Goal: Task Accomplishment & Management: Complete application form

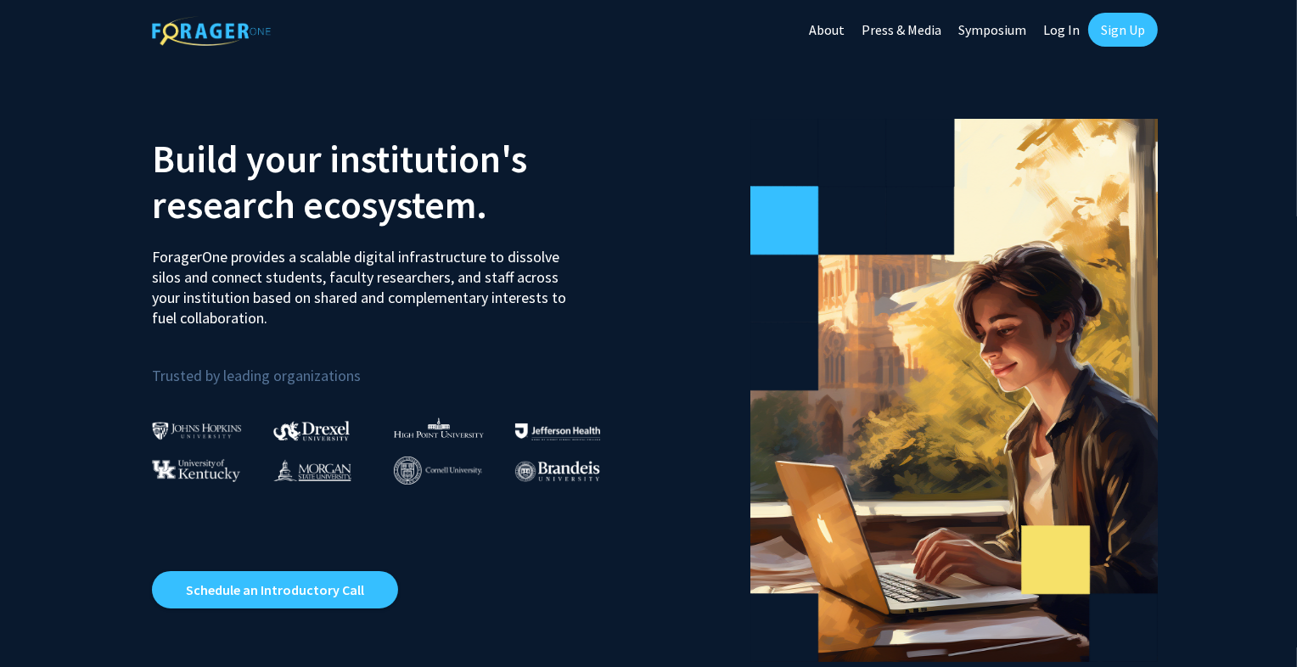
click at [1132, 31] on link "Sign Up" at bounding box center [1123, 30] width 70 height 34
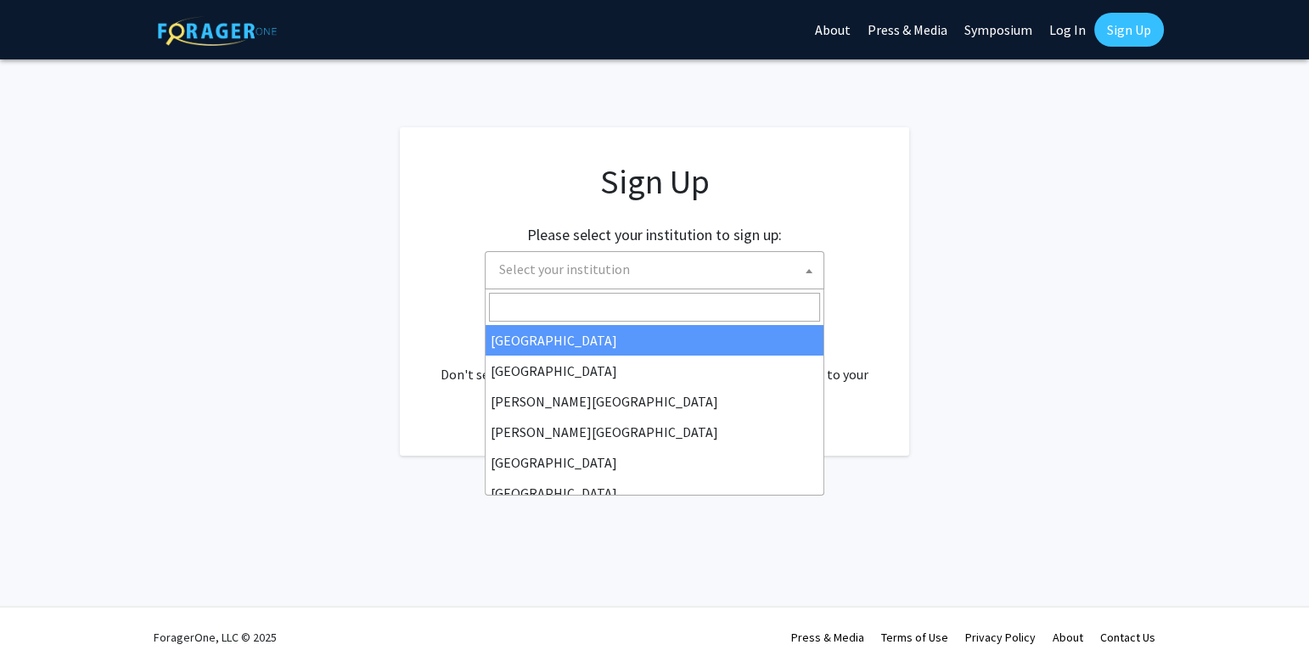
click at [753, 267] on span "Select your institution" at bounding box center [657, 269] width 331 height 35
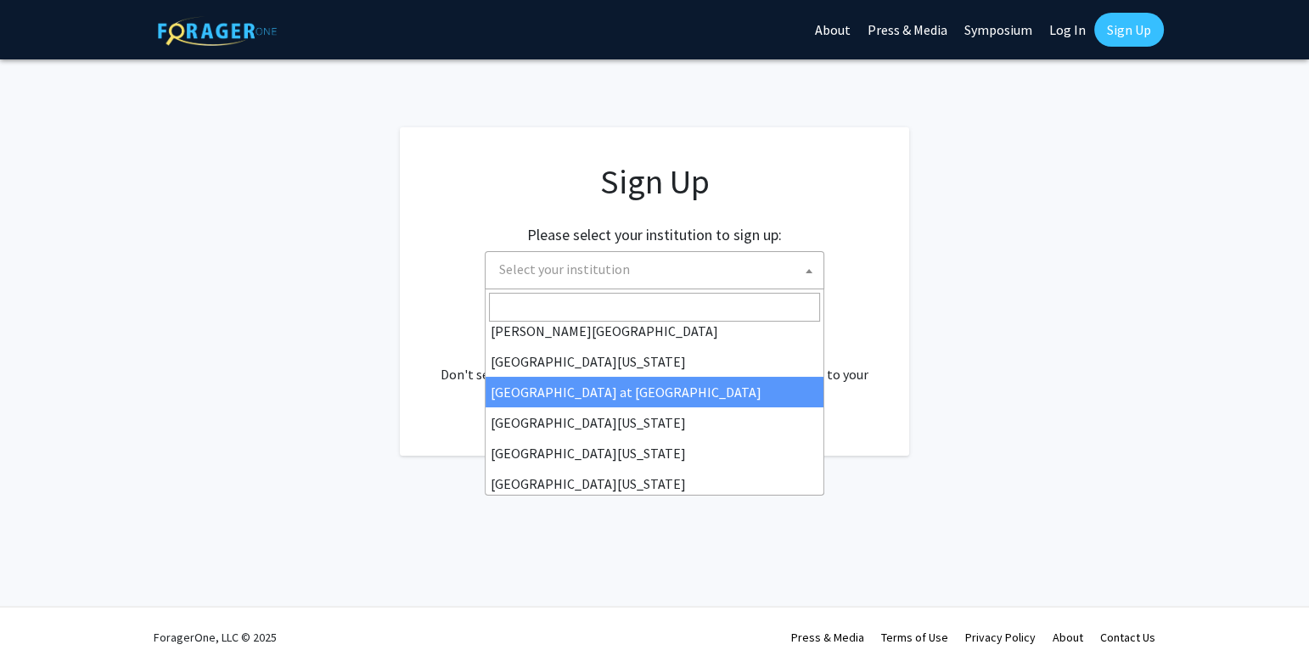
scroll to position [593, 0]
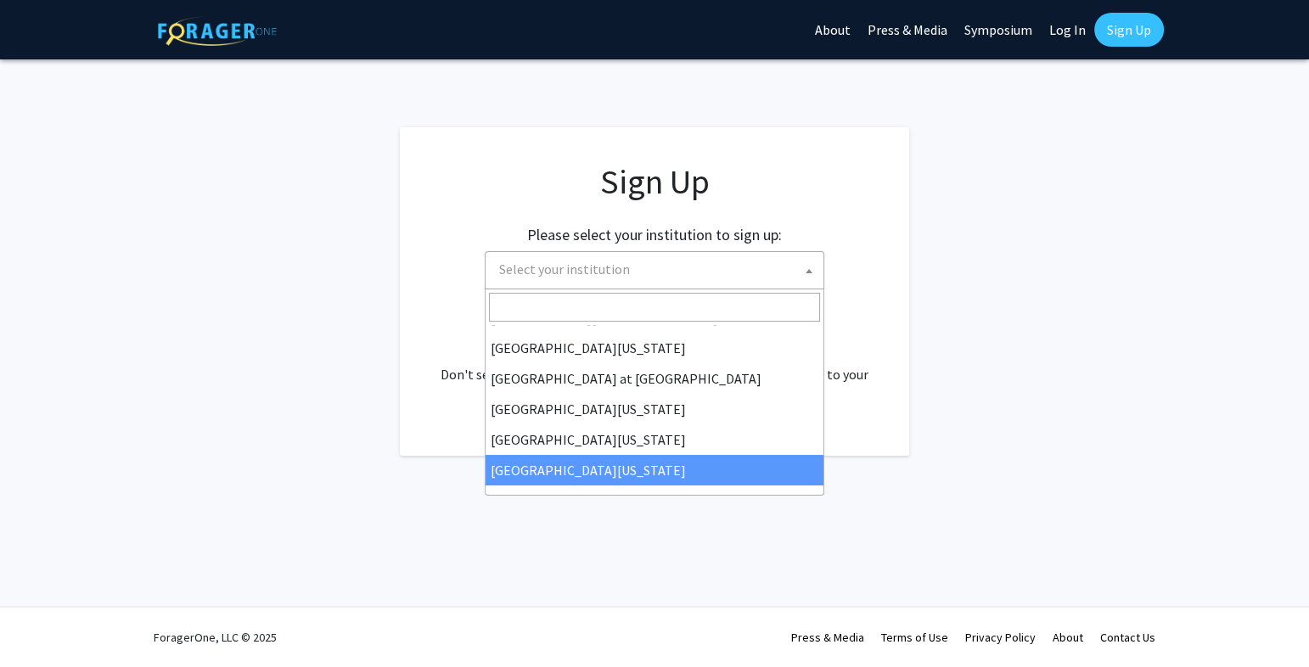
select select "33"
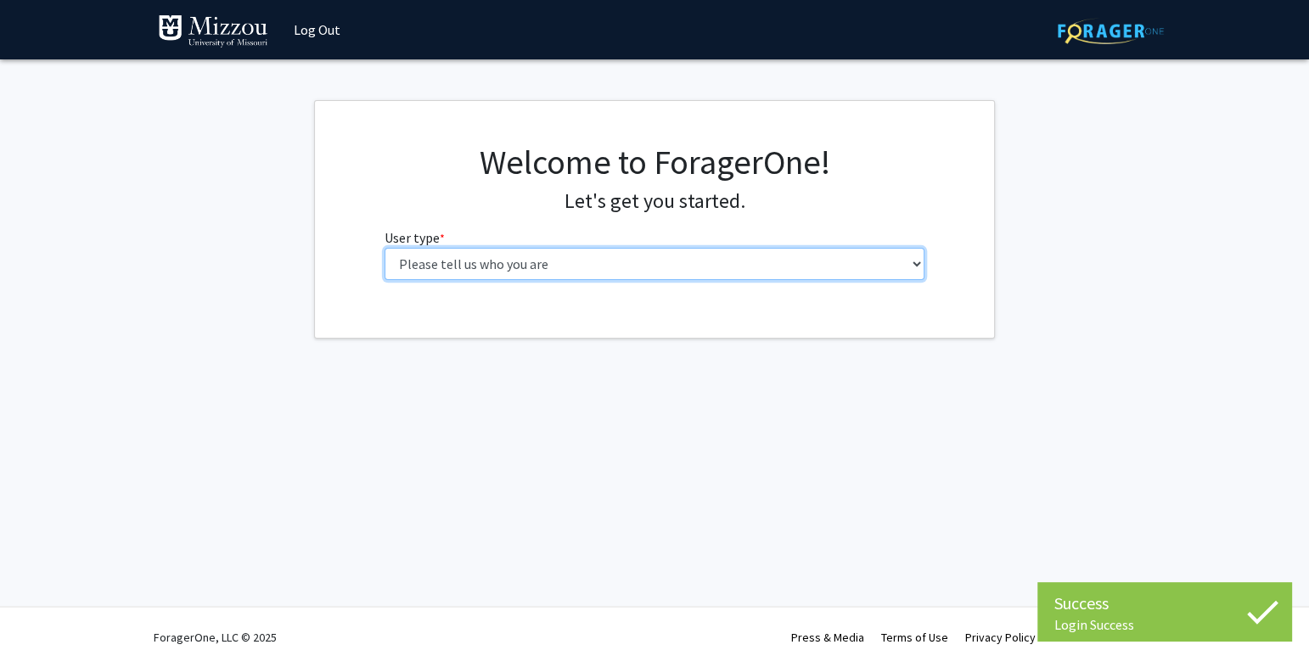
click at [604, 266] on select "Please tell us who you are Undergraduate Student Master's Student Doctoral Cand…" at bounding box center [655, 264] width 541 height 32
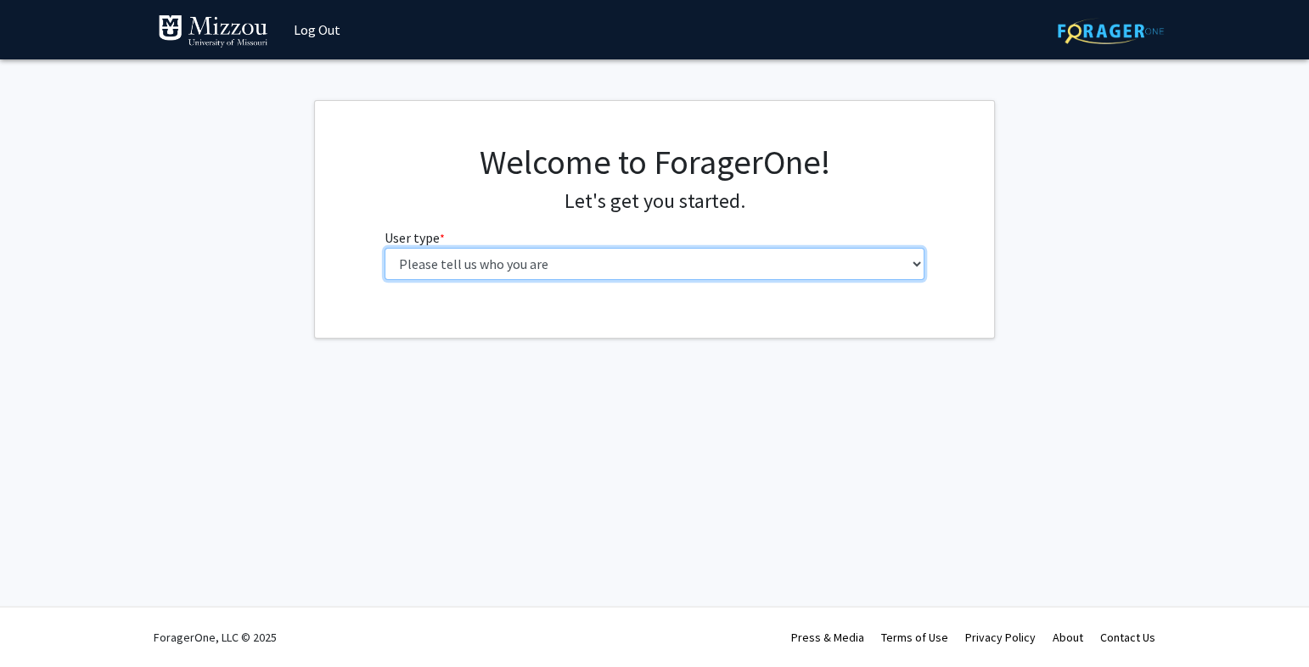
select select "5: faculty"
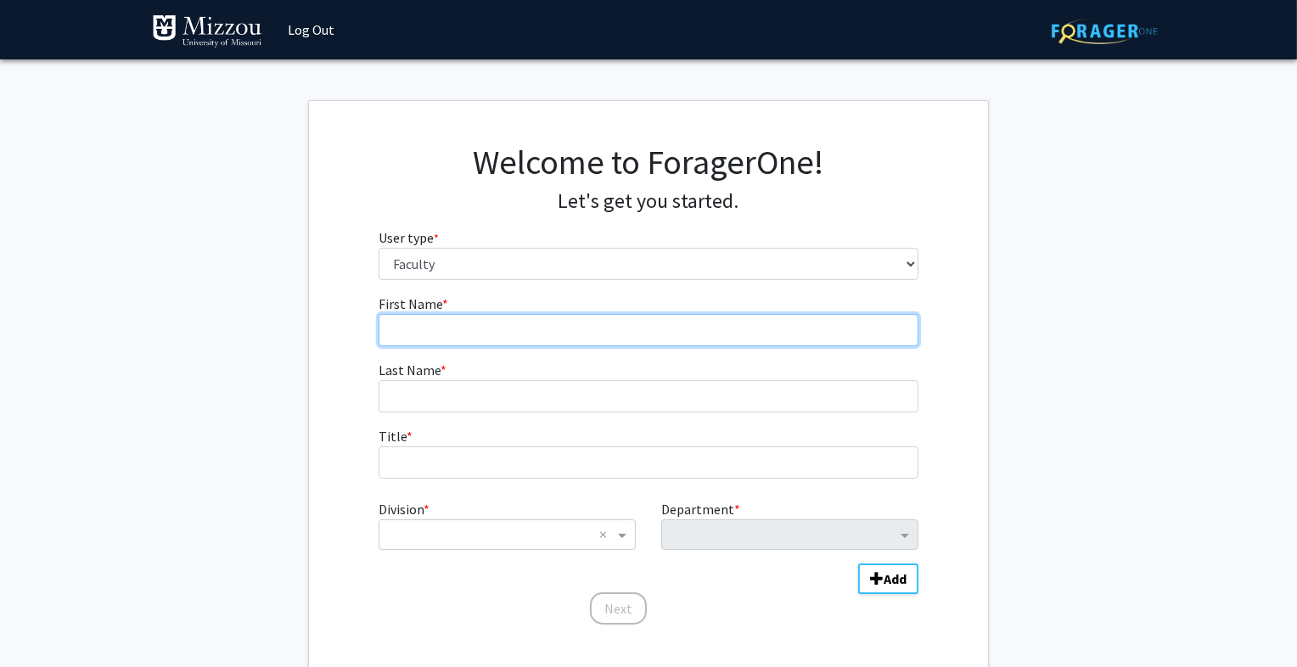
click at [473, 337] on input "First Name * required" at bounding box center [649, 330] width 541 height 32
type input "[PERSON_NAME]"
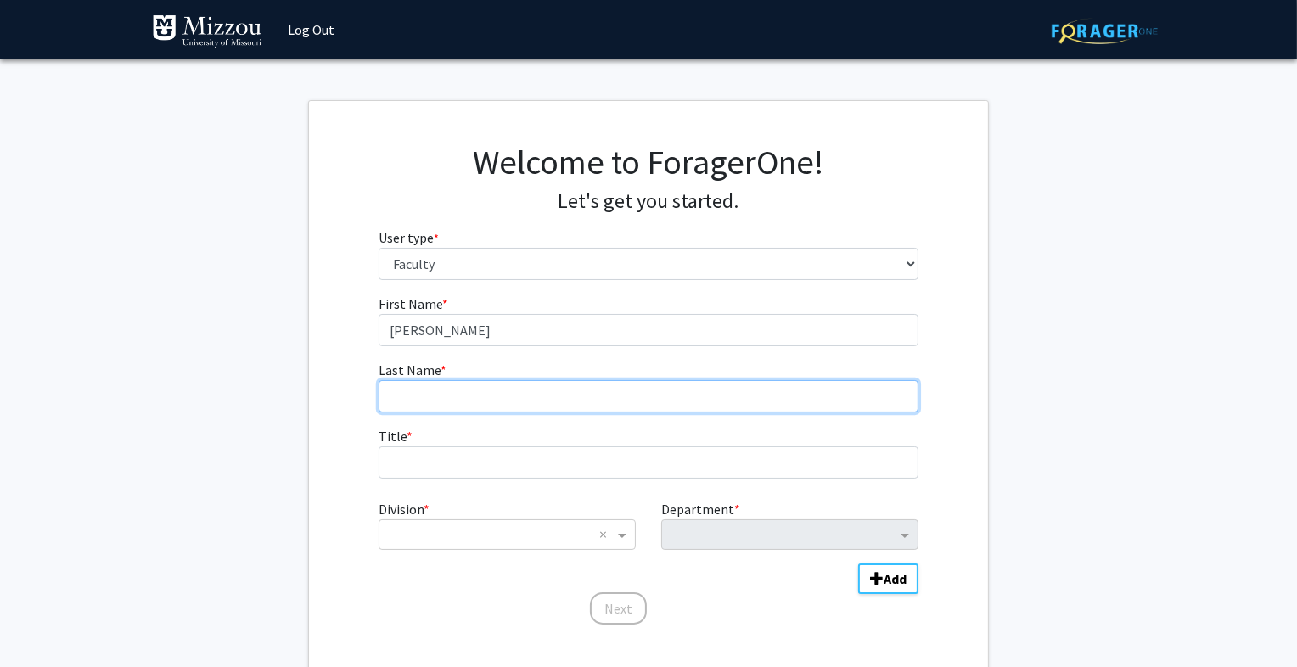
type input "Hazel"
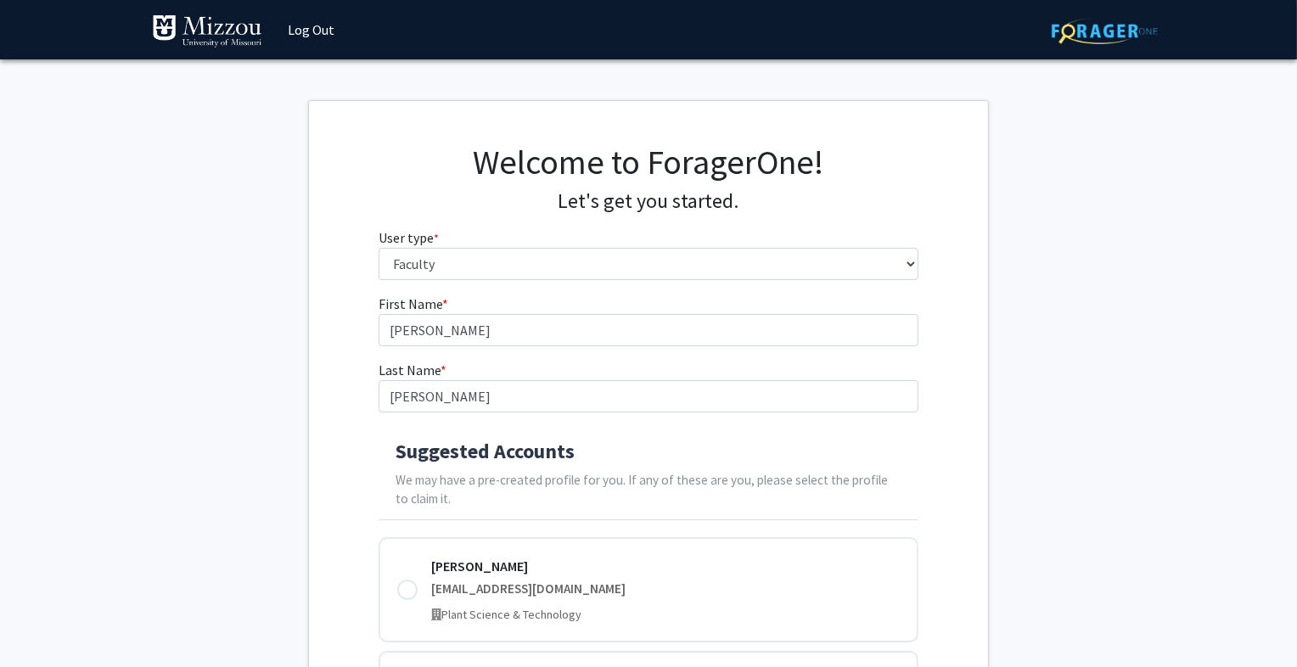
click at [980, 411] on div "First Name * required Robert Last Name * required Hazel Suggested Accounts We m…" at bounding box center [648, 647] width 679 height 707
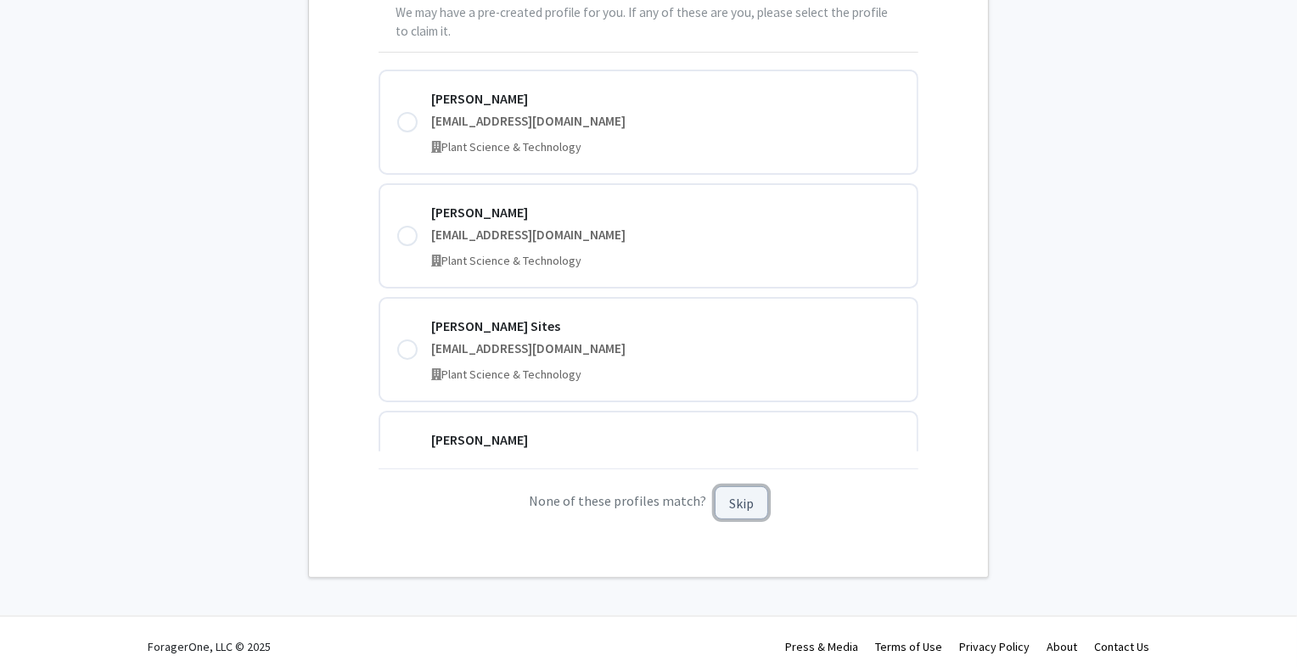
click at [747, 503] on button "Skip" at bounding box center [741, 502] width 53 height 33
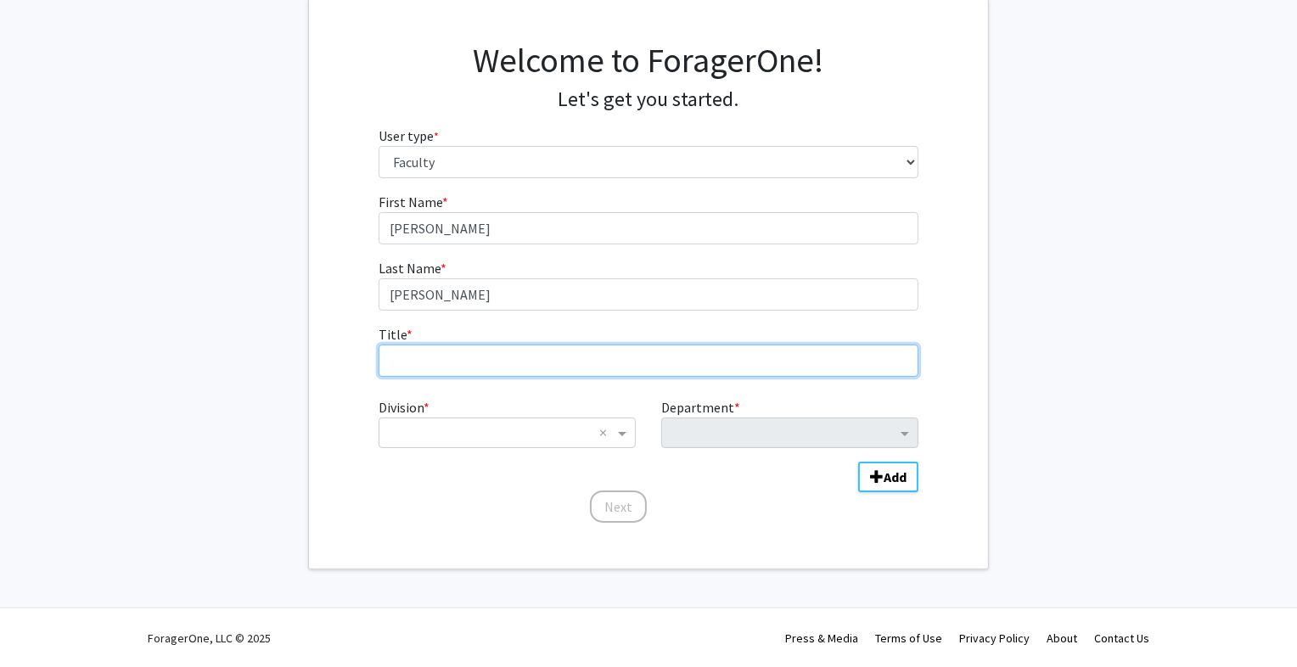
click at [583, 360] on input "Title * required" at bounding box center [649, 361] width 541 height 32
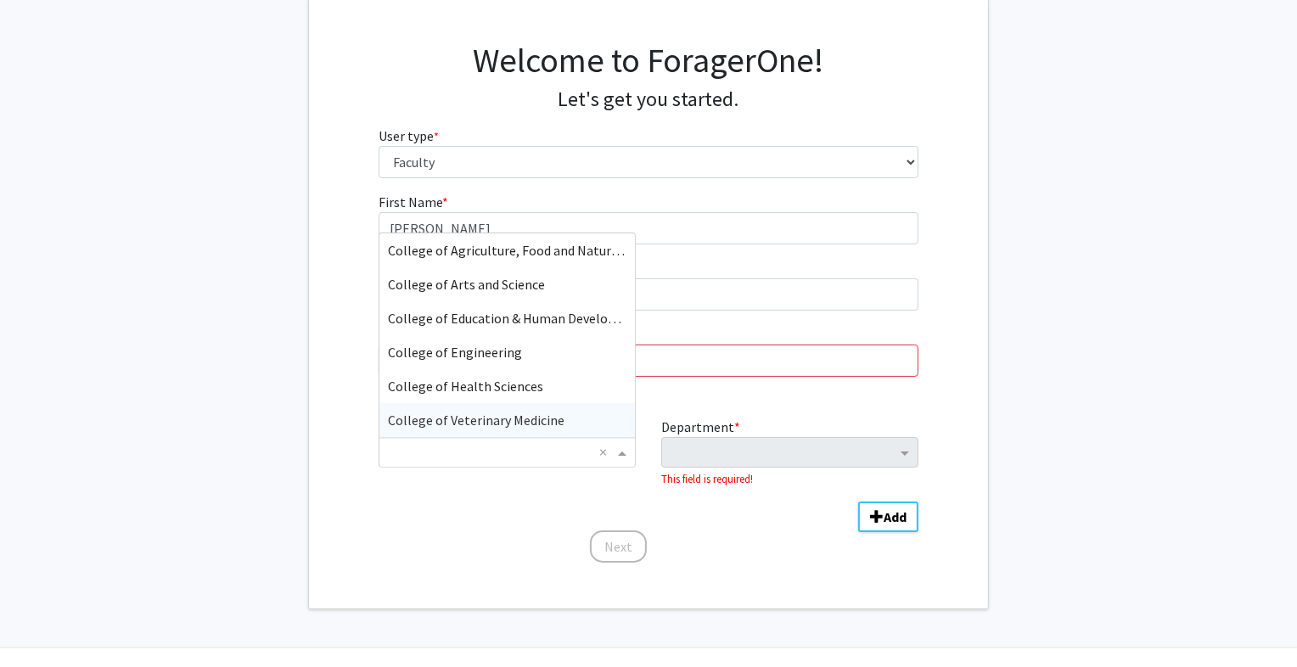
click at [622, 437] on ng-select "× × College of Agriculture, Food and Natural Resources College of Arts and Scie…" at bounding box center [507, 452] width 257 height 31
click at [544, 289] on div "College of Arts and Science" at bounding box center [507, 284] width 256 height 34
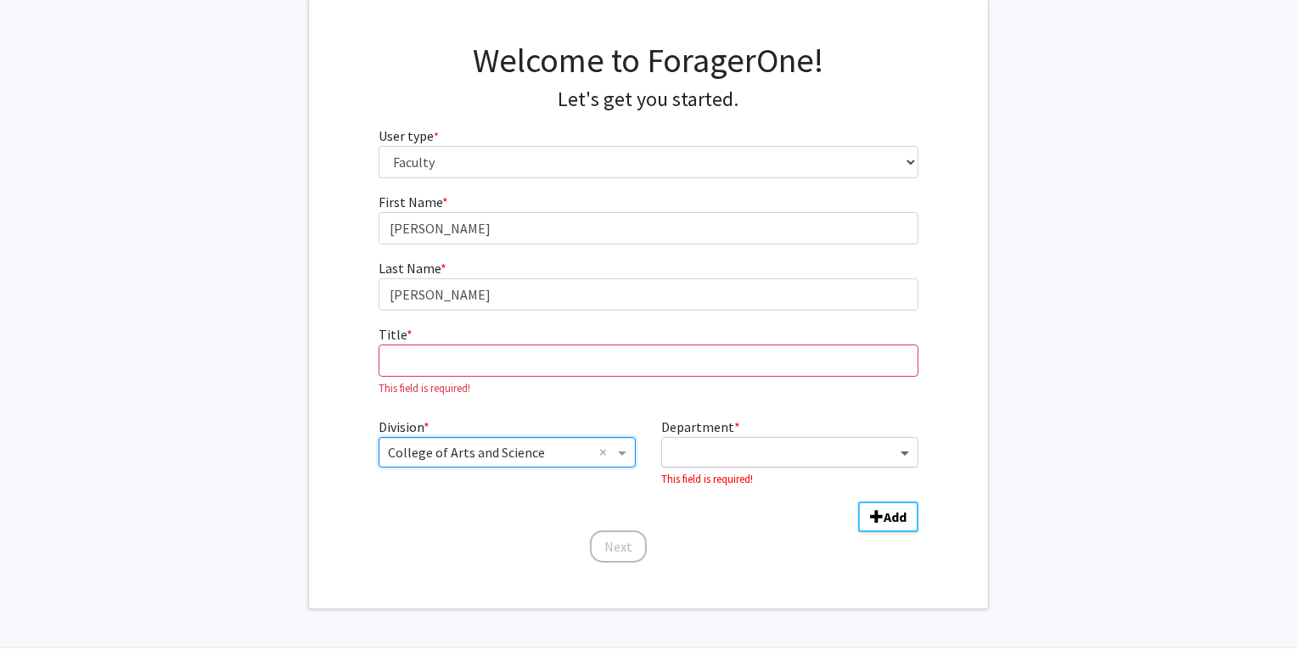
click at [900, 450] on span "Department" at bounding box center [906, 452] width 21 height 20
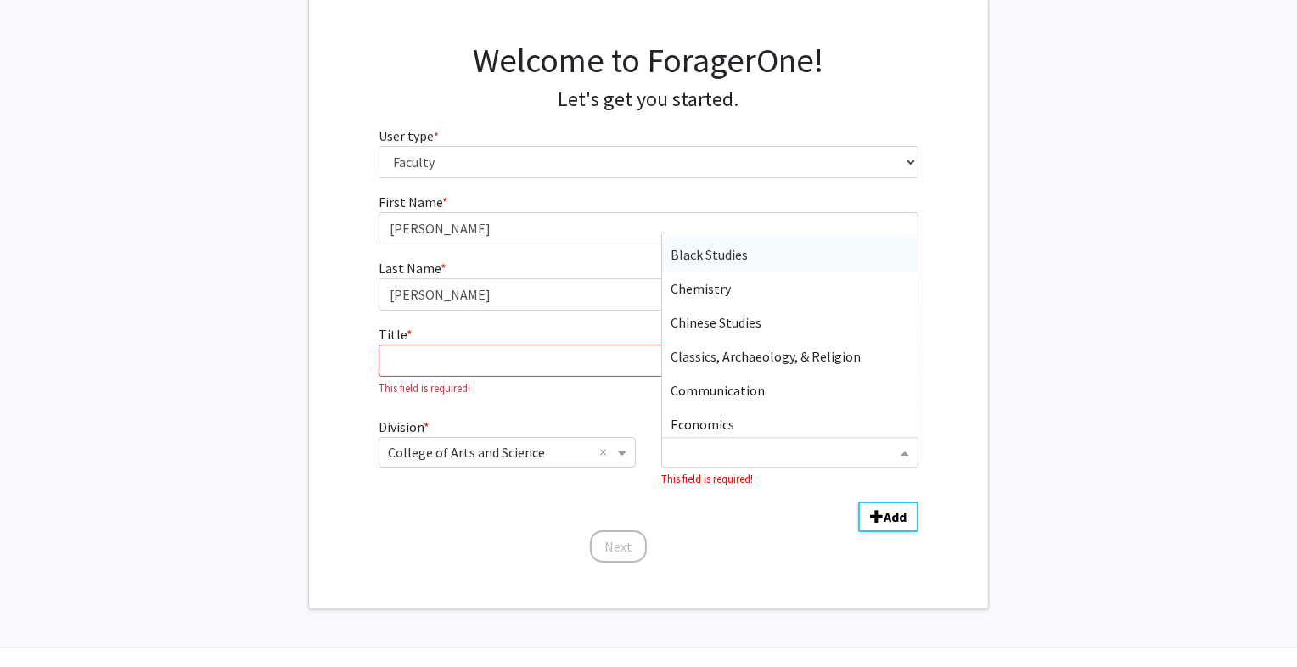
scroll to position [171, 0]
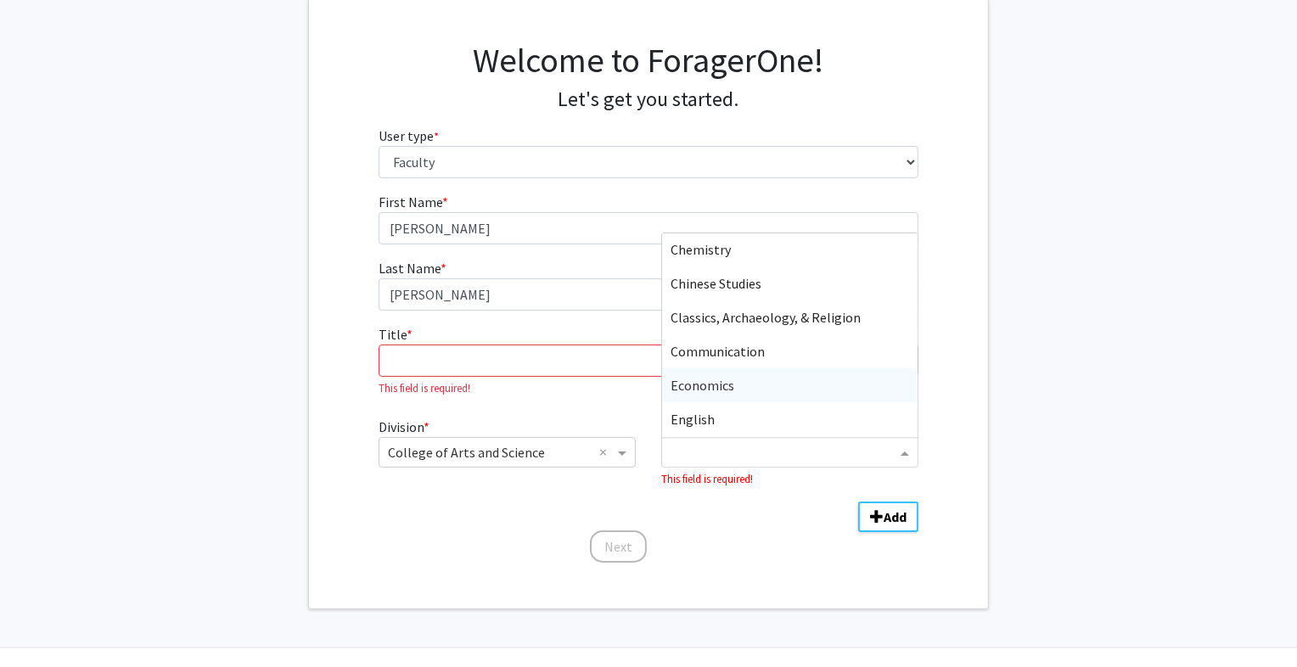
click at [686, 384] on span "Economics" at bounding box center [703, 385] width 64 height 17
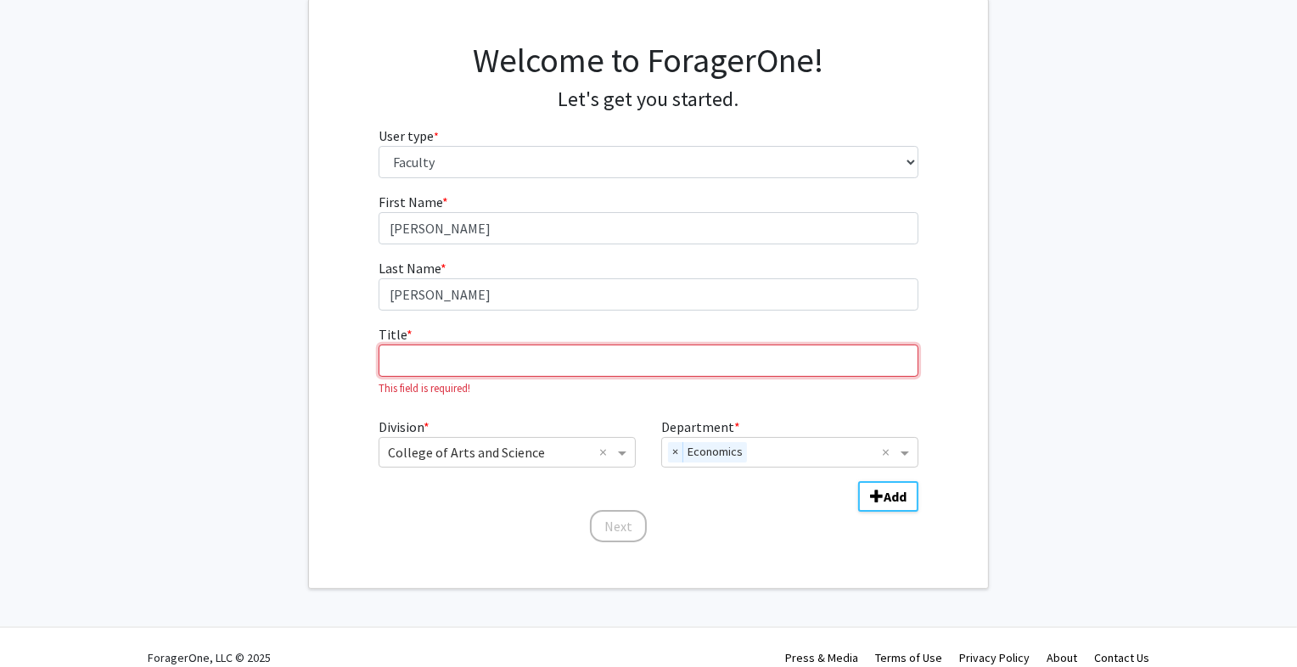
click at [519, 356] on input "Title * required" at bounding box center [649, 361] width 541 height 32
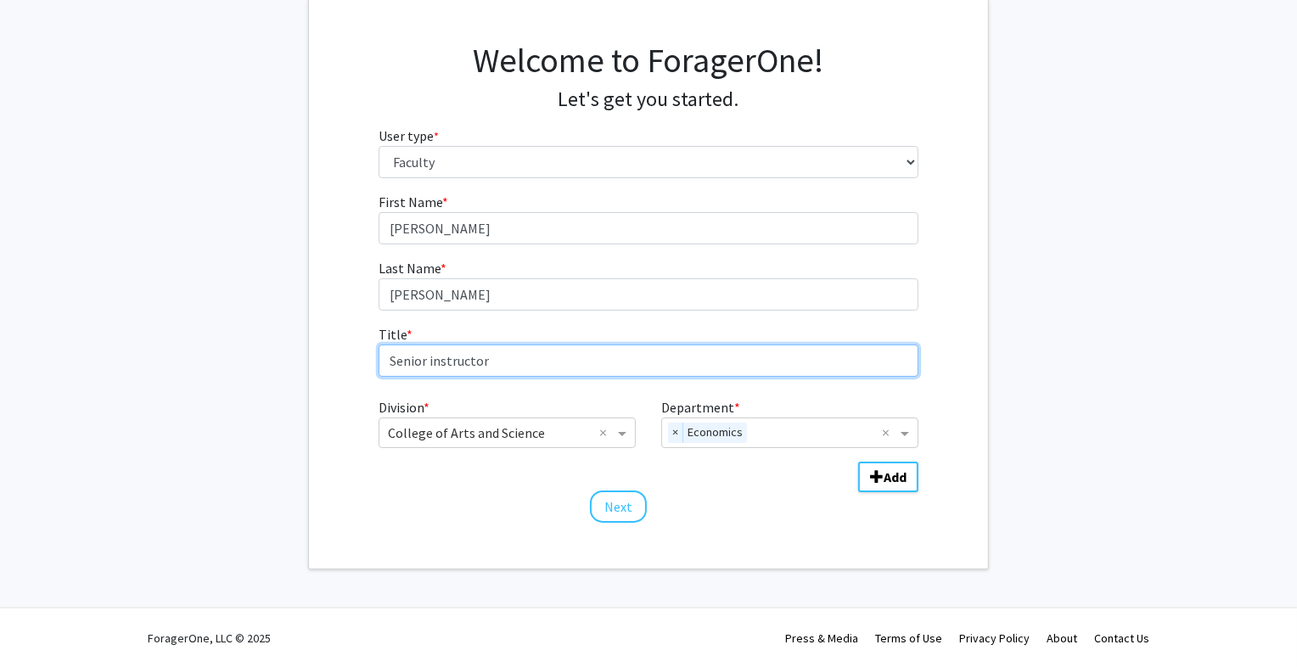
type input "Senior instructor"
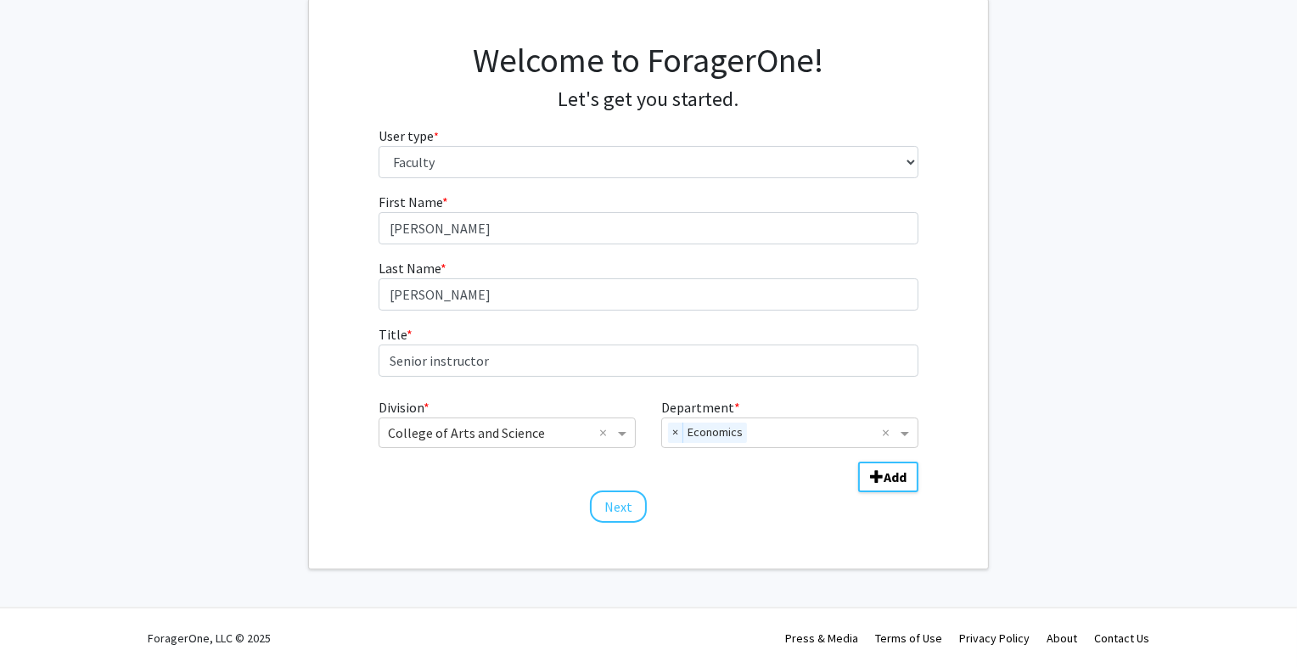
click at [725, 527] on div "Welcome to ForagerOne! Let's get you started. User type * required Please tell …" at bounding box center [648, 284] width 679 height 570
click at [616, 508] on button "Next" at bounding box center [618, 507] width 57 height 32
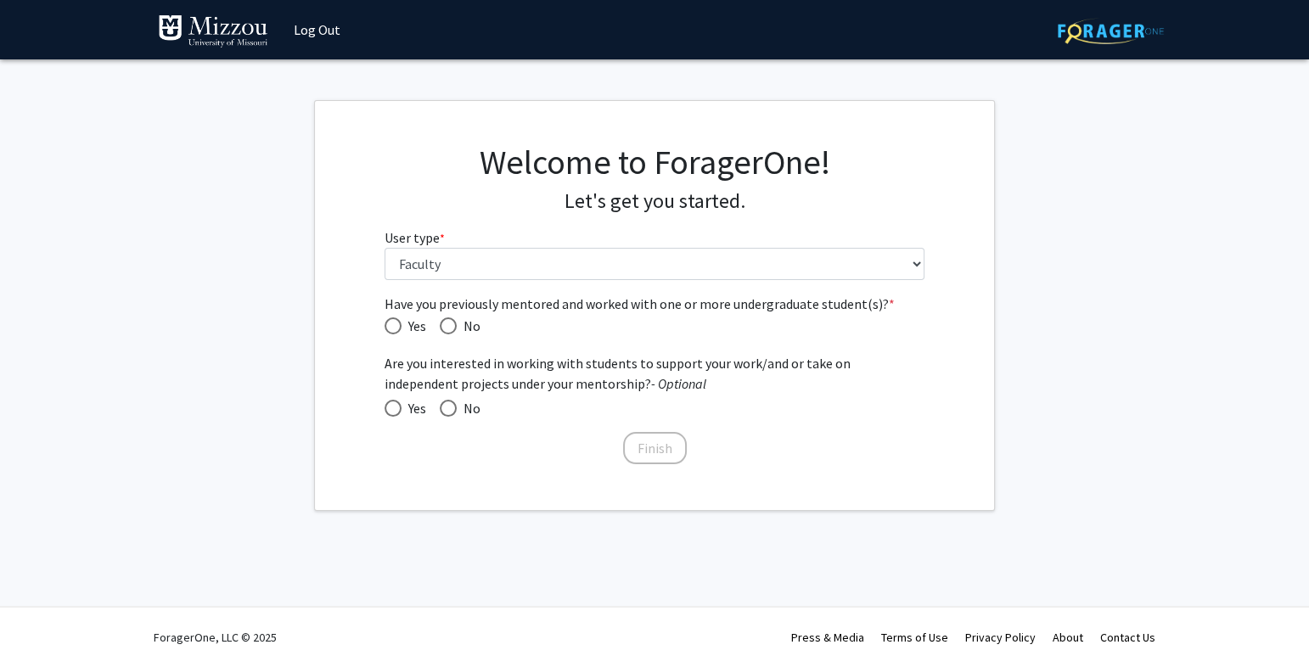
click at [393, 323] on span "Have you previously mentored and worked with one or more undergraduate student(…" at bounding box center [393, 325] width 17 height 17
click at [393, 323] on input "Yes" at bounding box center [393, 325] width 17 height 17
radio input "true"
click at [394, 406] on span at bounding box center [393, 408] width 17 height 17
click at [394, 406] on input "Yes" at bounding box center [393, 408] width 17 height 17
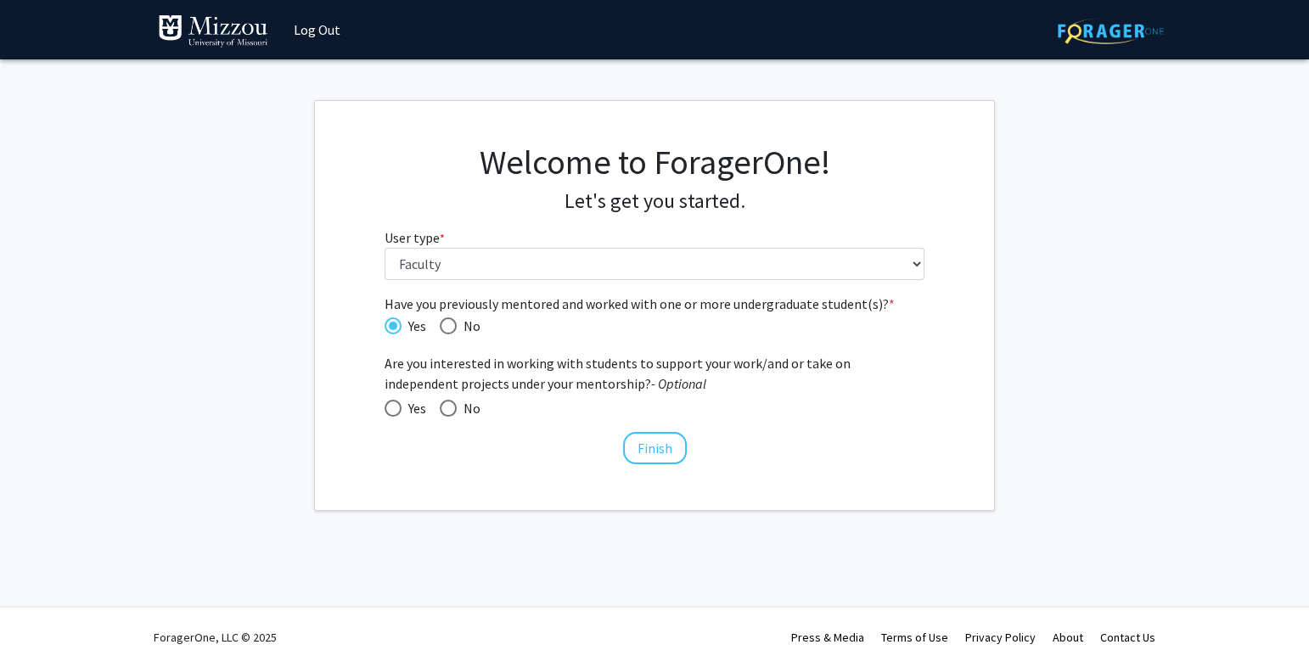
radio input "true"
click at [653, 446] on button "Finish" at bounding box center [655, 448] width 64 height 32
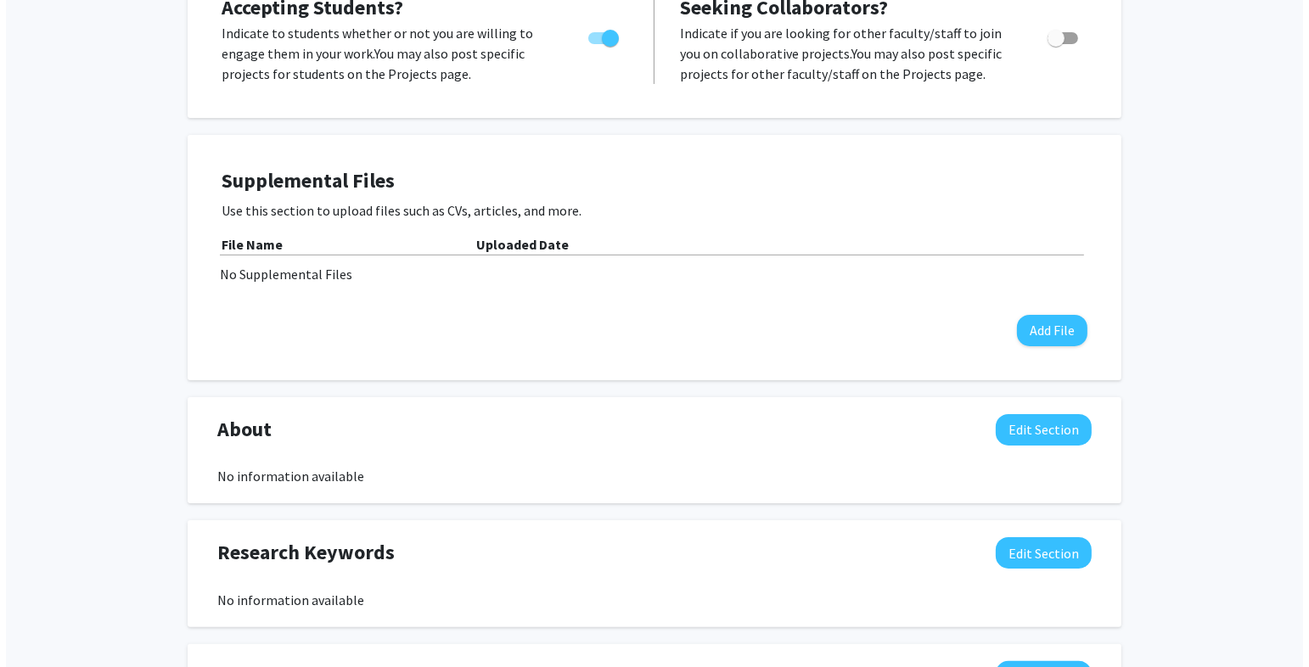
scroll to position [329, 0]
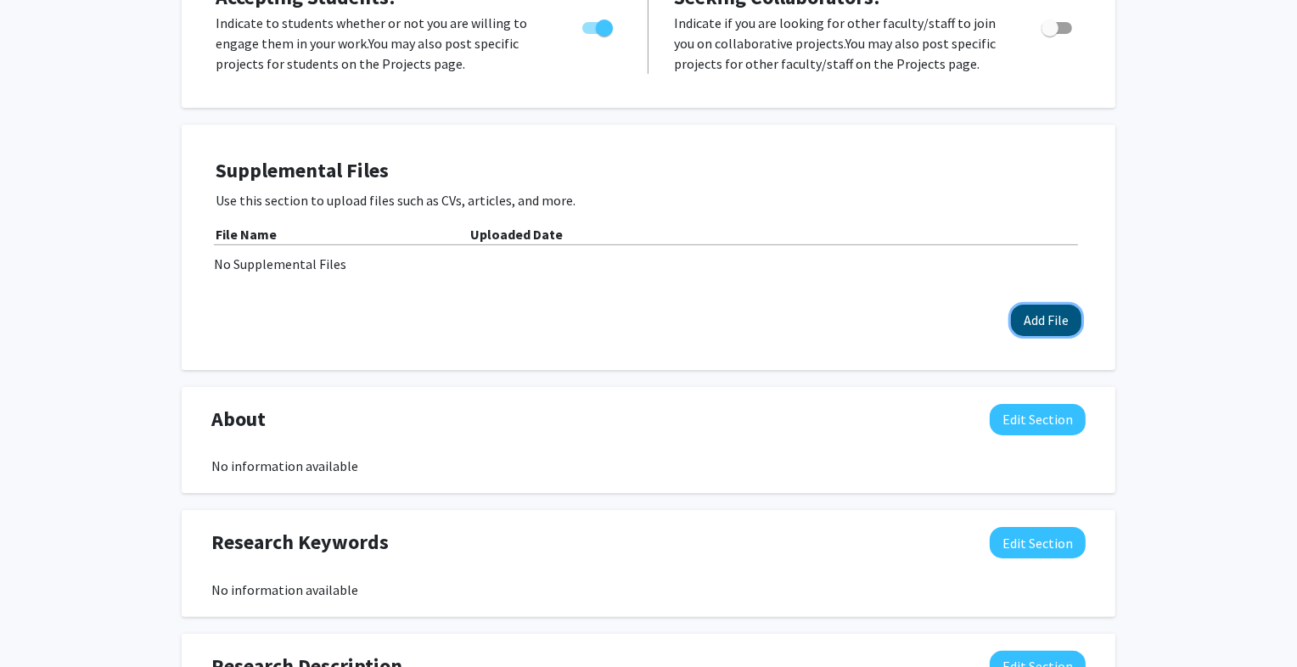
click at [1042, 324] on button "Add File" at bounding box center [1046, 320] width 70 height 31
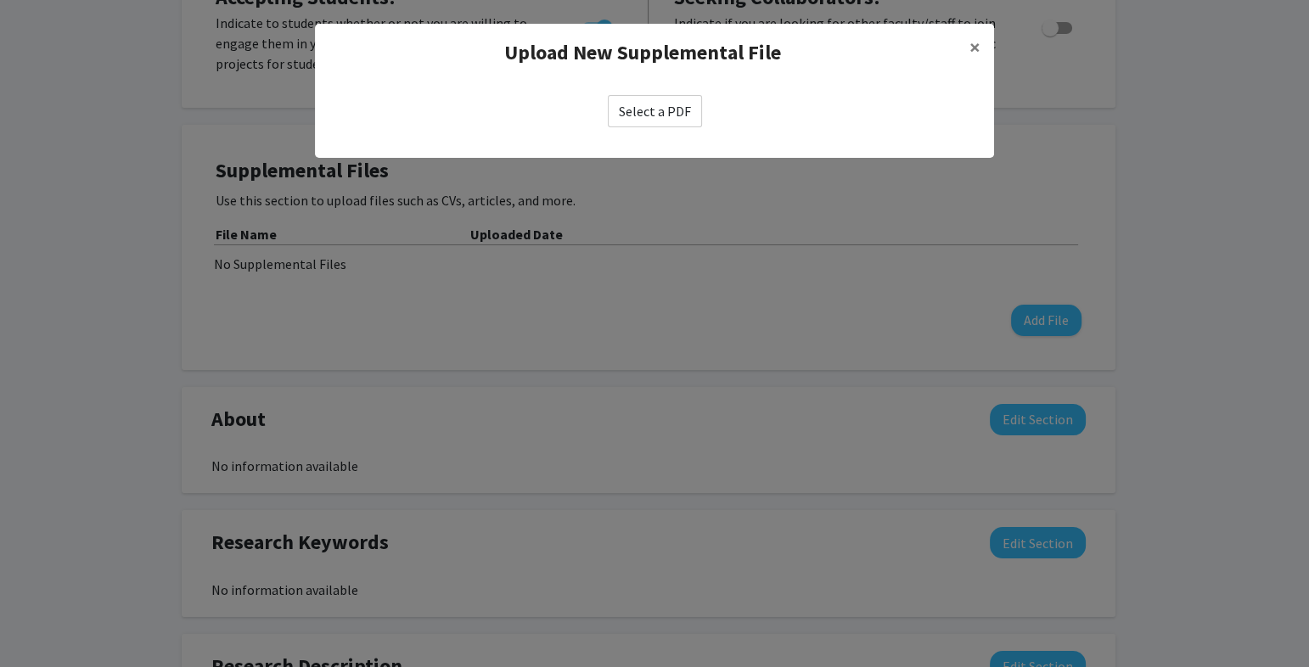
click at [643, 112] on label "Select a PDF" at bounding box center [655, 111] width 94 height 32
click at [0, 0] on input "Select a PDF" at bounding box center [0, 0] width 0 height 0
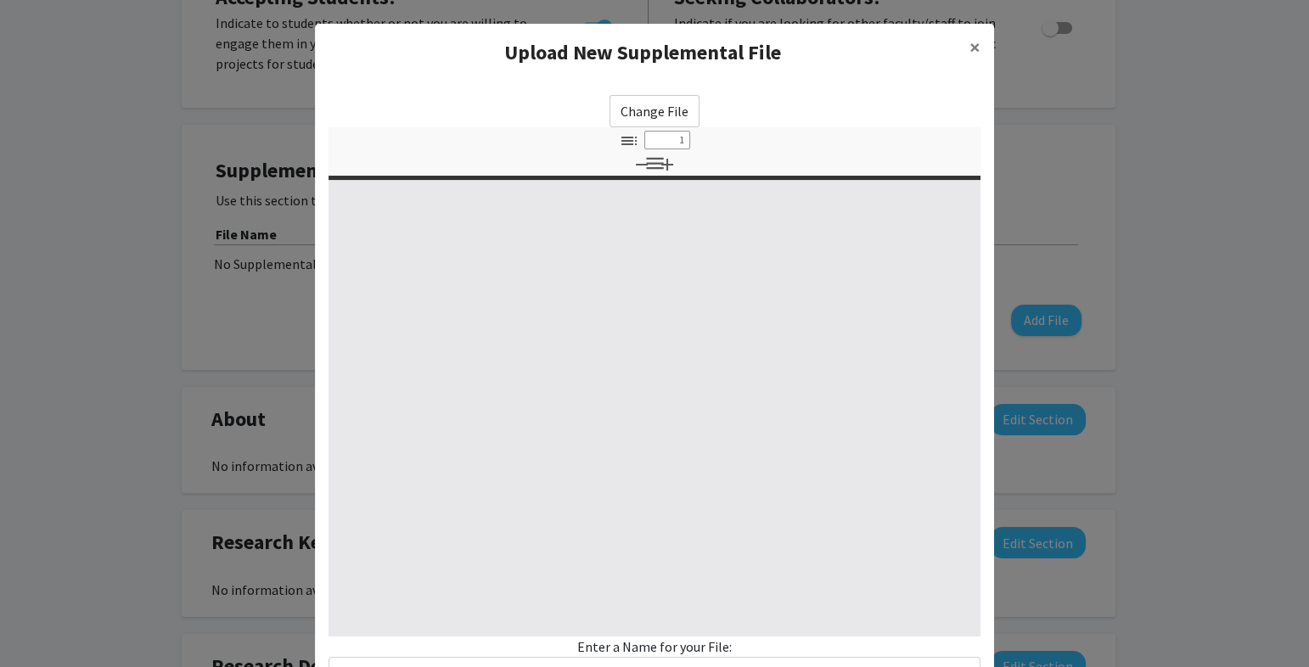
select select "custom"
type input "0"
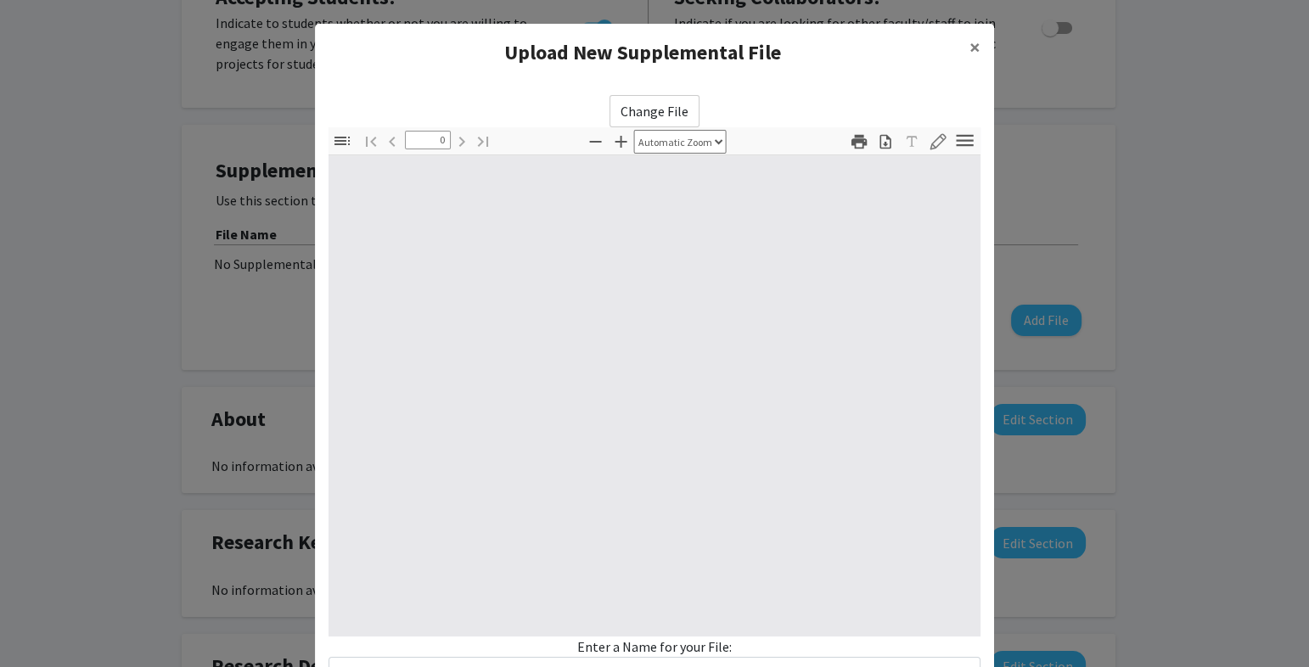
select select "custom"
type input "1"
select select "auto"
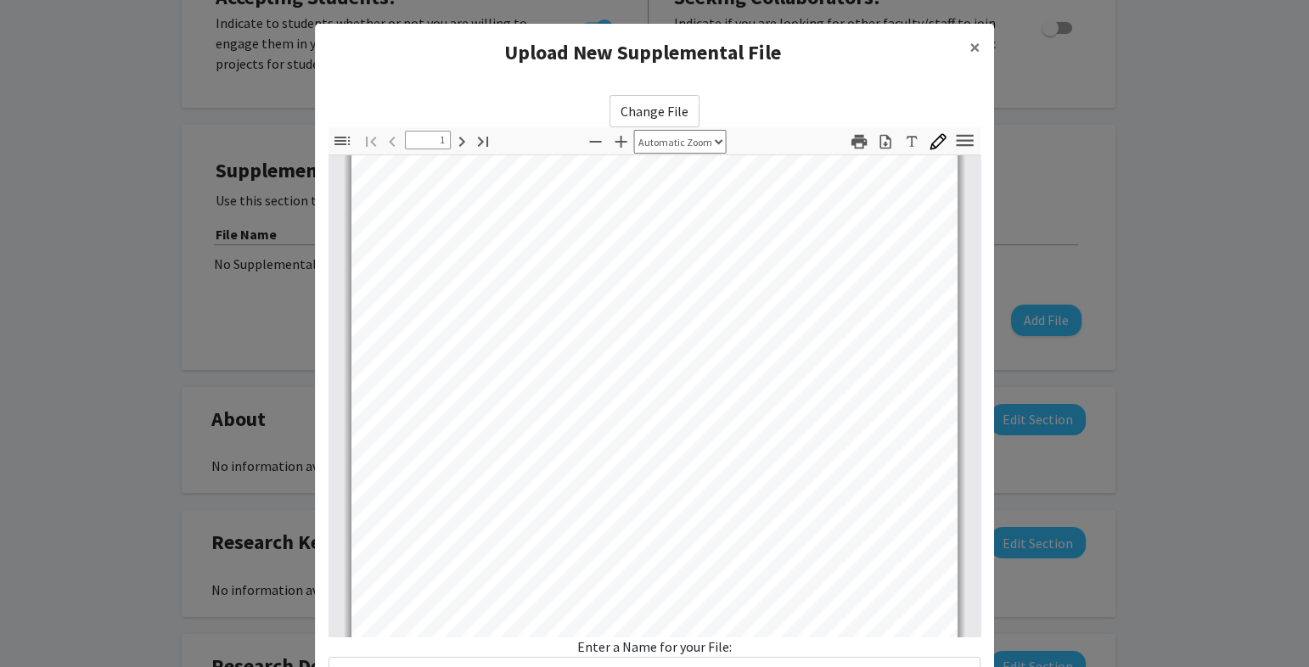
scroll to position [390, 0]
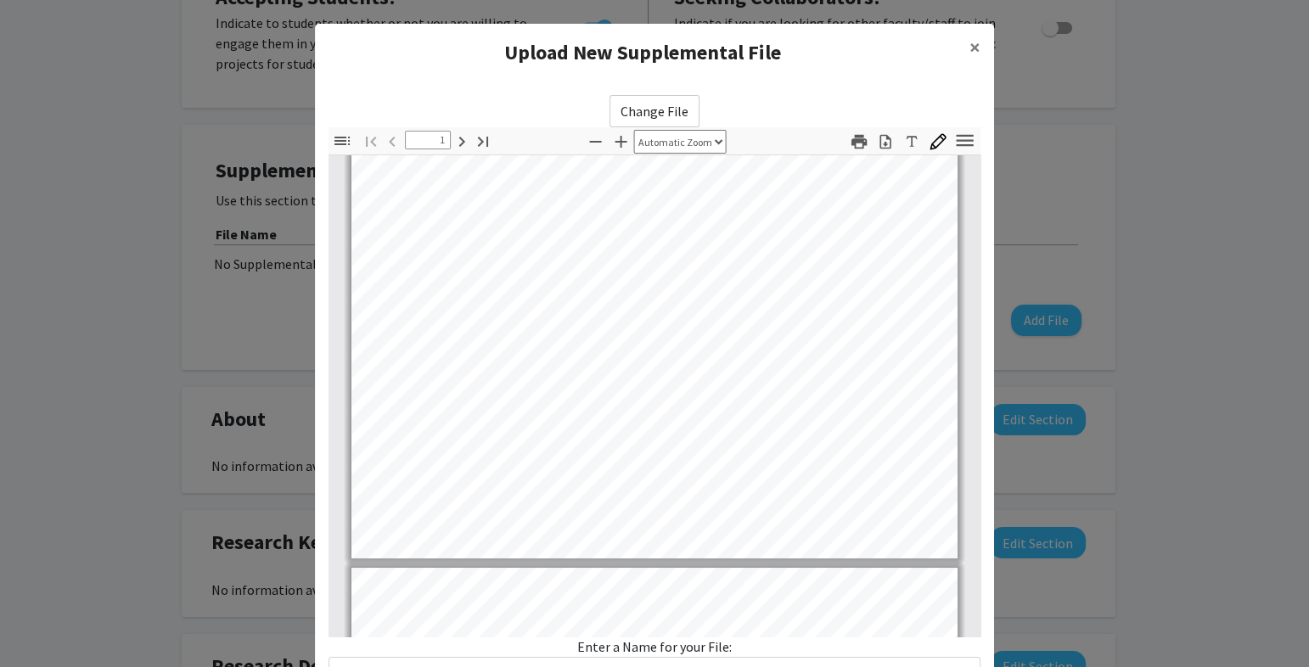
click at [575, 650] on div "Enter a Name for your File:" at bounding box center [655, 663] width 652 height 53
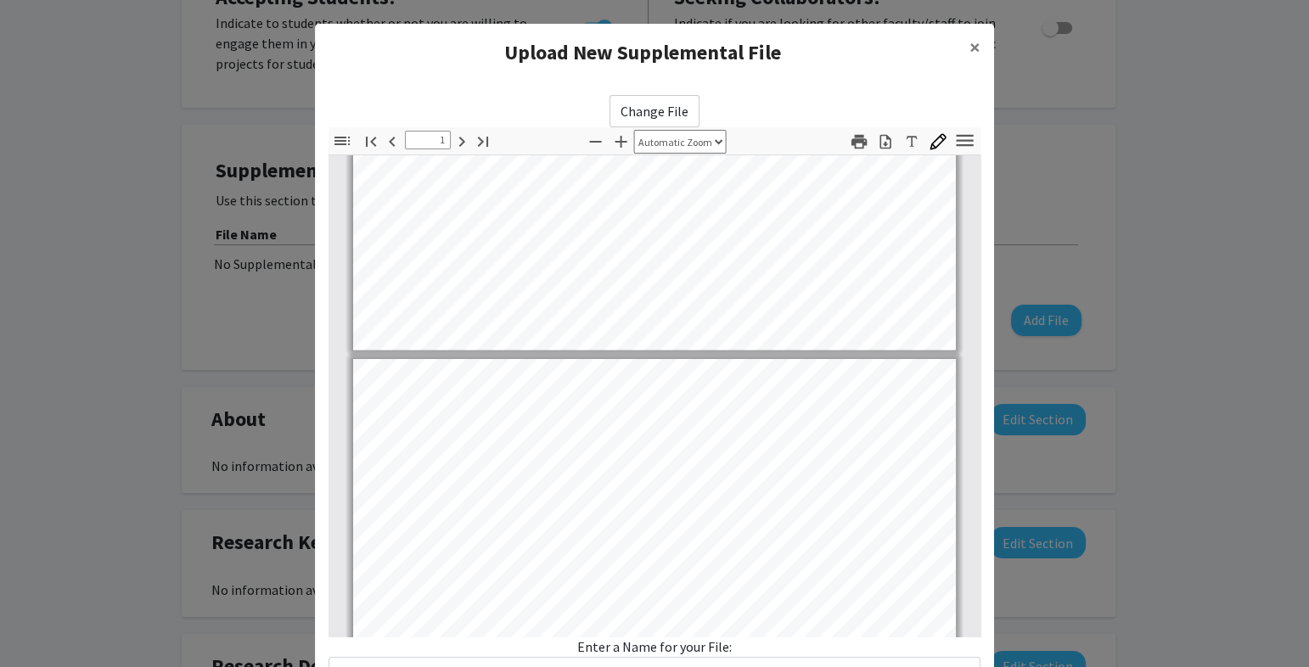
scroll to position [0, 0]
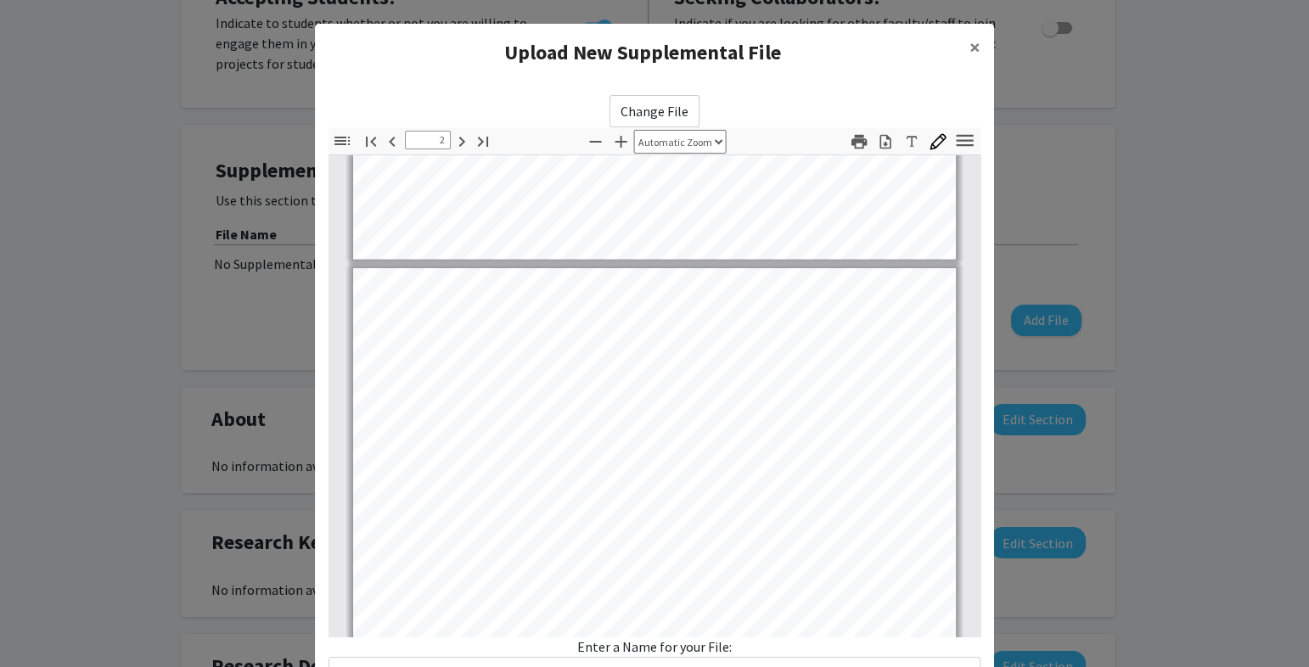
type input "3"
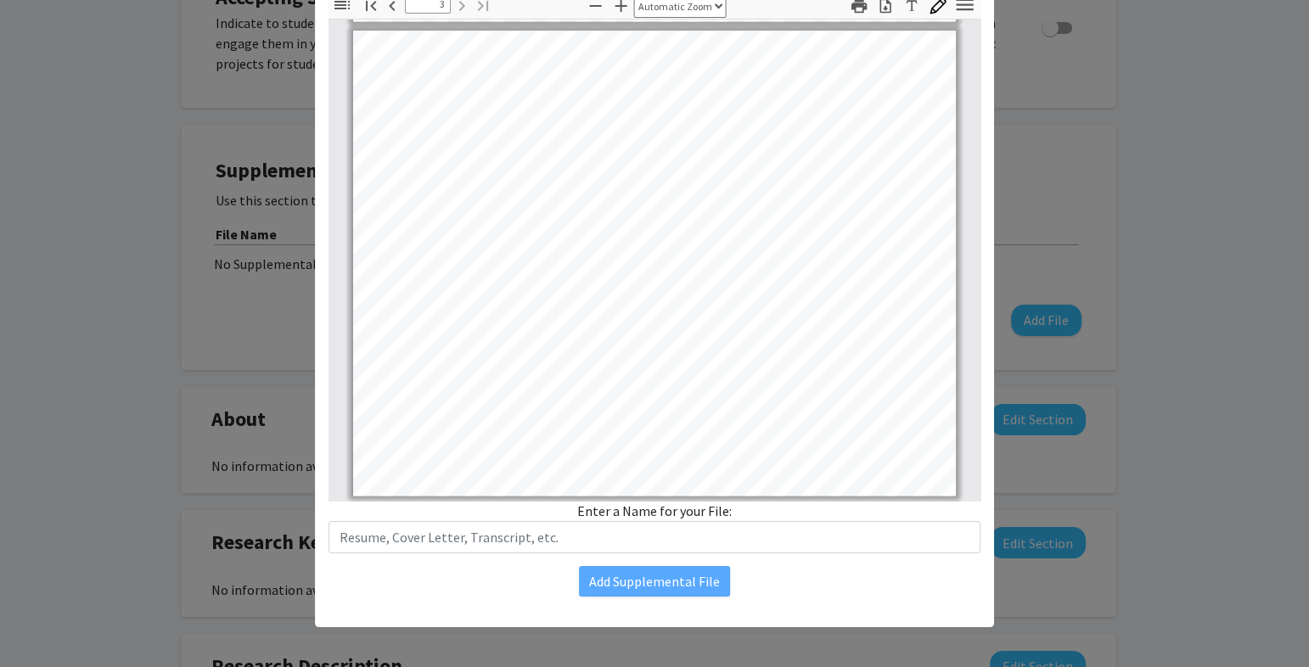
scroll to position [126, 0]
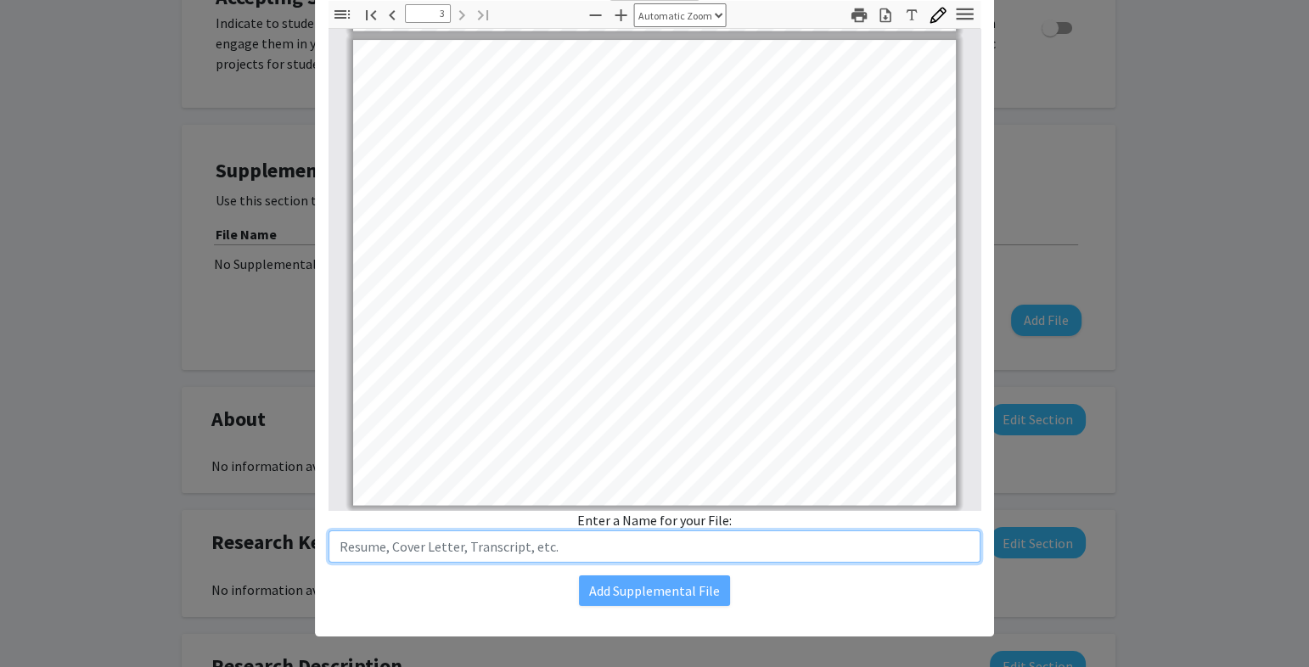
click at [369, 548] on input "text" at bounding box center [655, 547] width 652 height 32
drag, startPoint x: 520, startPoint y: 542, endPoint x: 324, endPoint y: 545, distance: 196.1
click at [329, 545] on input "text" at bounding box center [655, 547] width 652 height 32
type input "Resume - Robert A. Hazel"
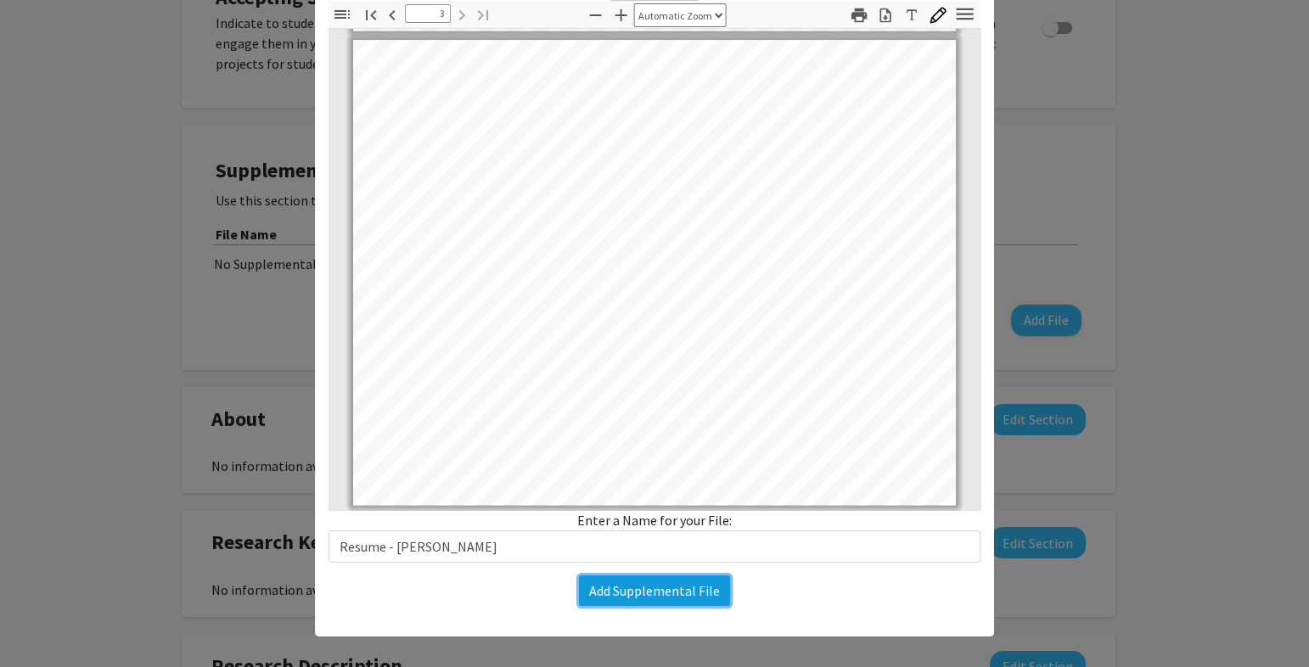
click at [638, 592] on button "Add Supplemental File" at bounding box center [654, 591] width 151 height 31
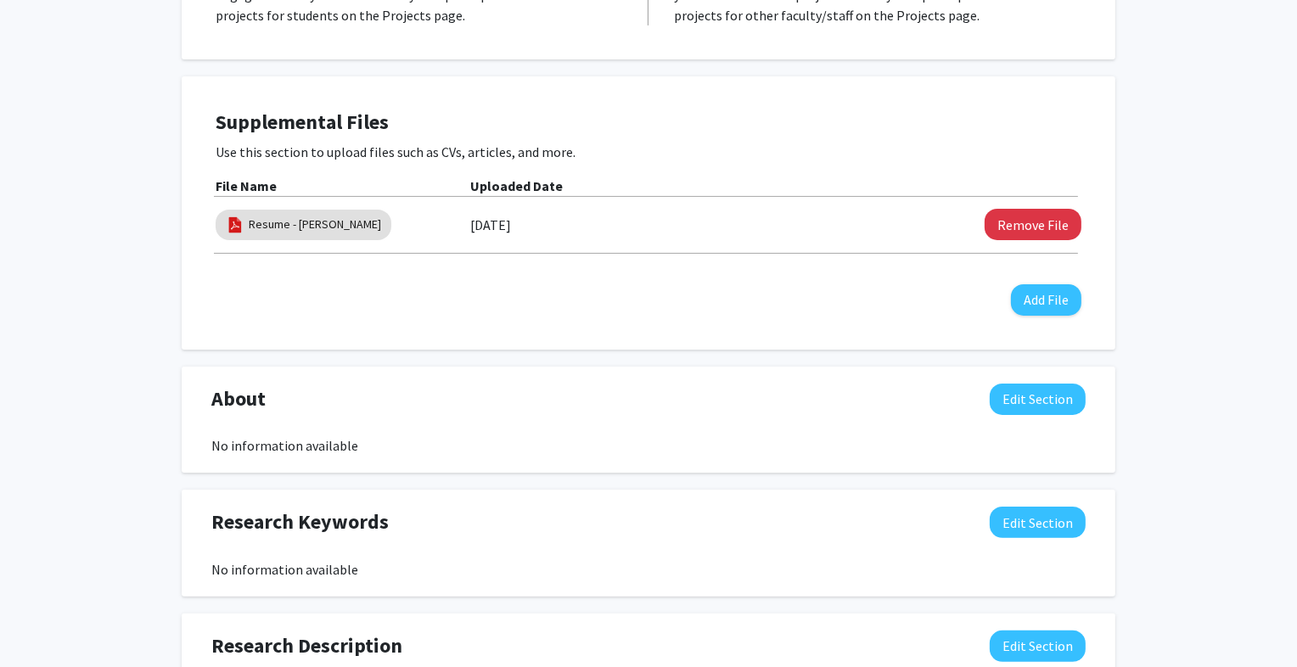
scroll to position [388, 0]
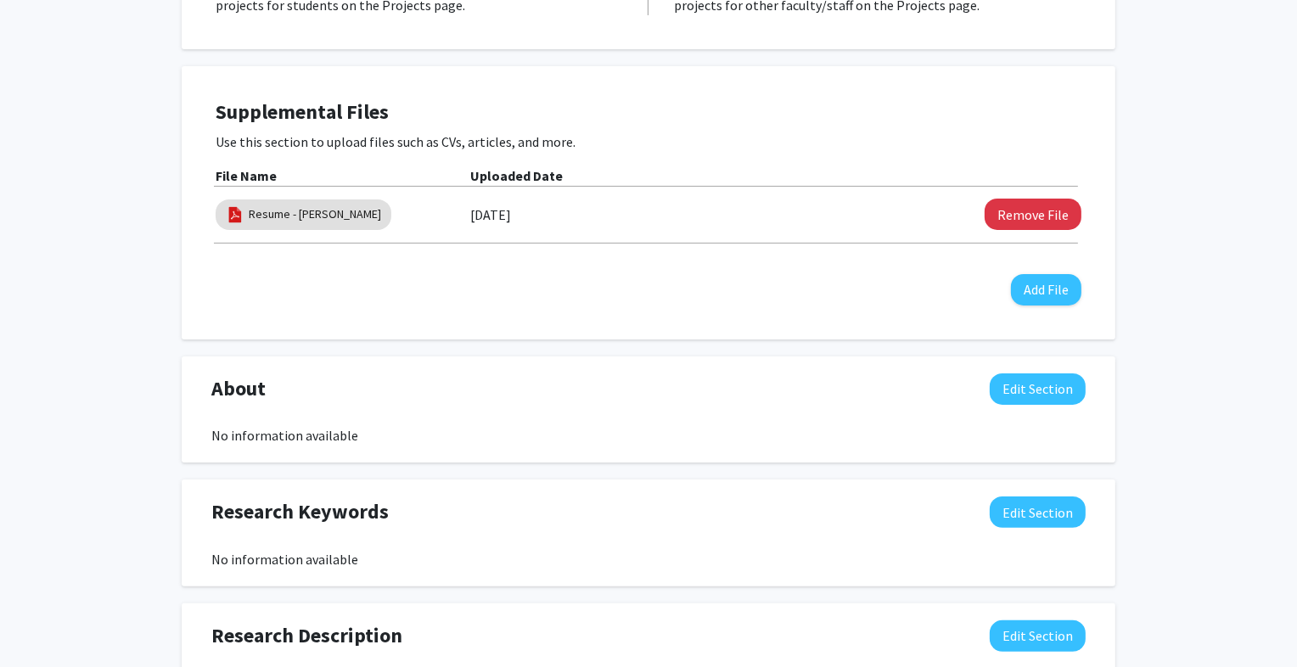
click at [281, 566] on div "No information available" at bounding box center [648, 559] width 874 height 20
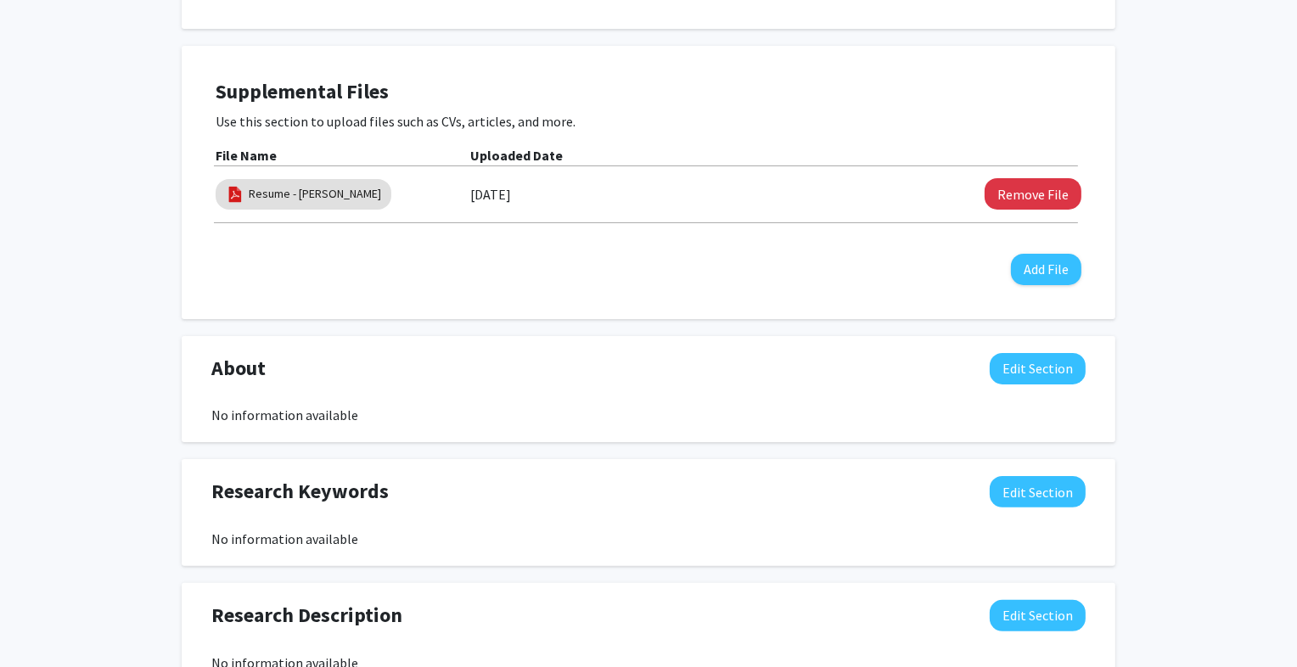
scroll to position [399, 0]
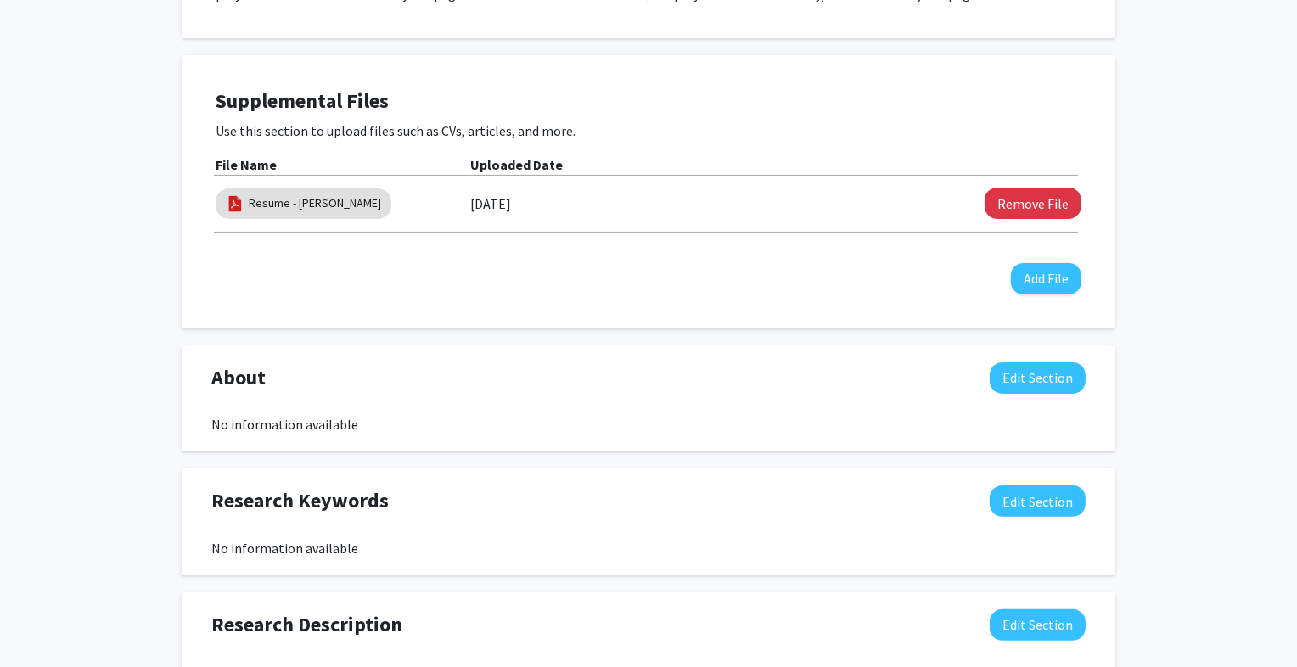
click at [1218, 74] on div "Robert Hazel Edit Section See Public View help Title: Senior Instructor Departm…" at bounding box center [648, 332] width 1297 height 1340
